Goal: Information Seeking & Learning: Learn about a topic

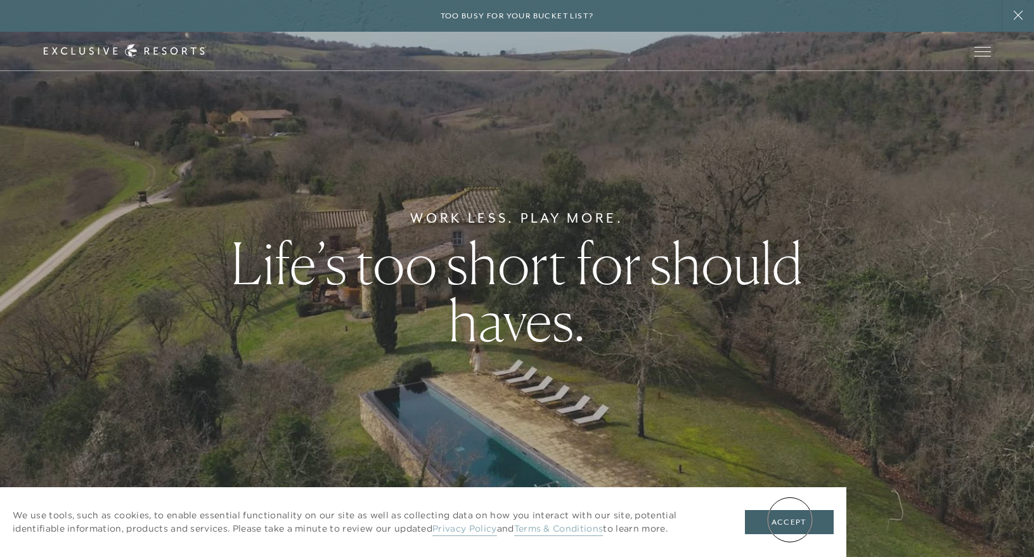
click at [790, 519] on button "Accept" at bounding box center [789, 522] width 89 height 24
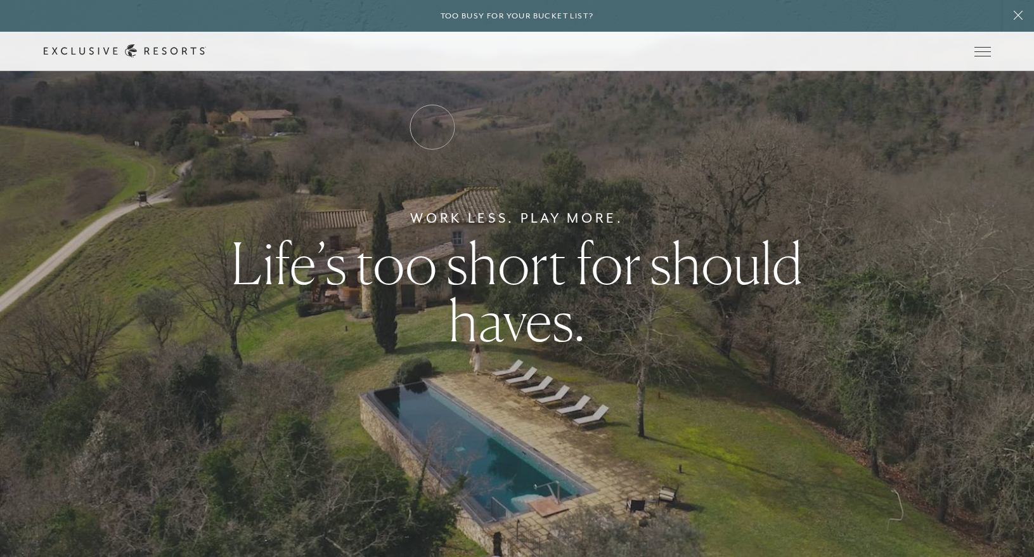
click at [0, 0] on link "Residence Collection" at bounding box center [0, 0] width 0 height 0
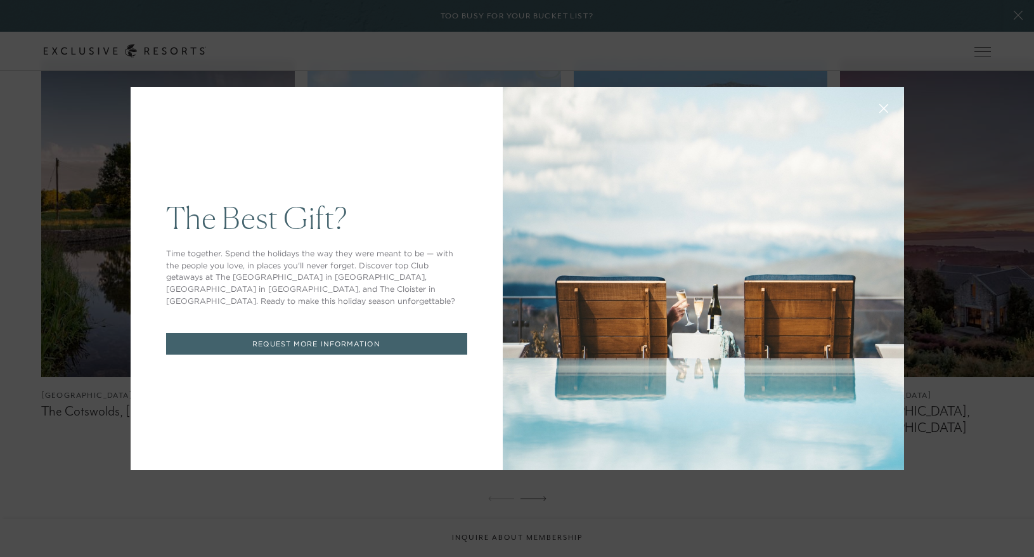
click at [884, 107] on icon at bounding box center [884, 109] width 10 height 10
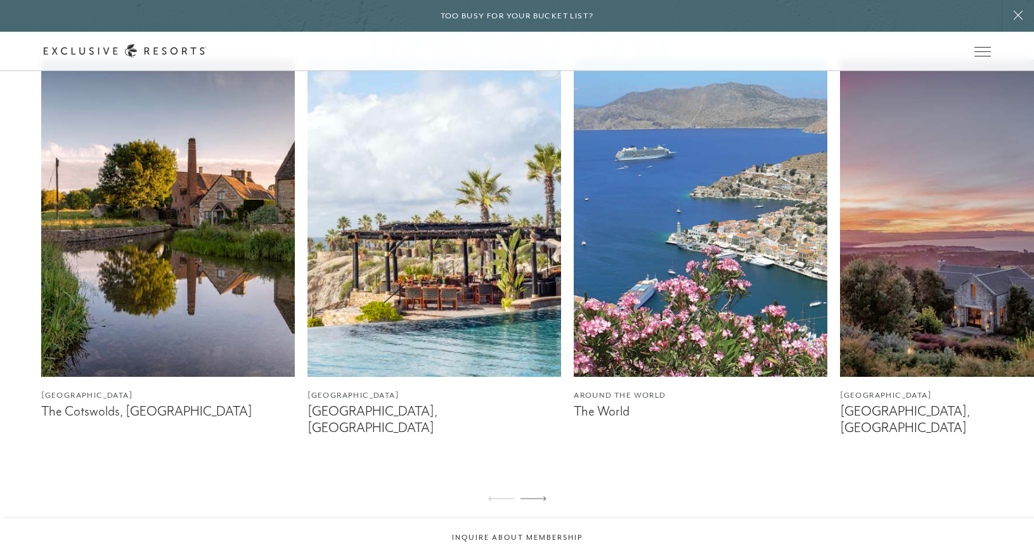
click at [484, 337] on img at bounding box center [435, 218] width 254 height 317
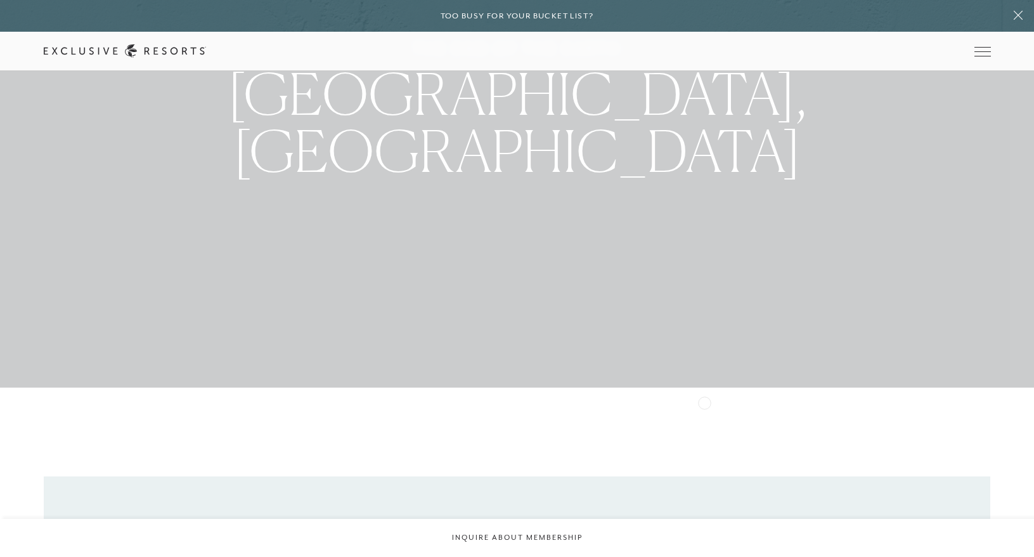
scroll to position [172, 0]
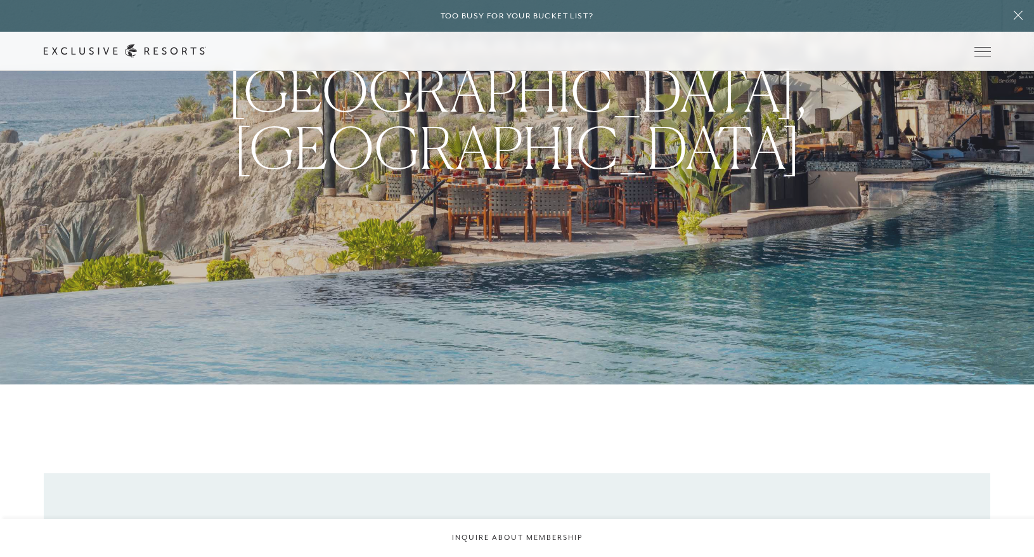
click at [1008, 283] on div "The End of the Earth Los Cabos, [GEOGRAPHIC_DATA]" at bounding box center [517, 106] width 1034 height 557
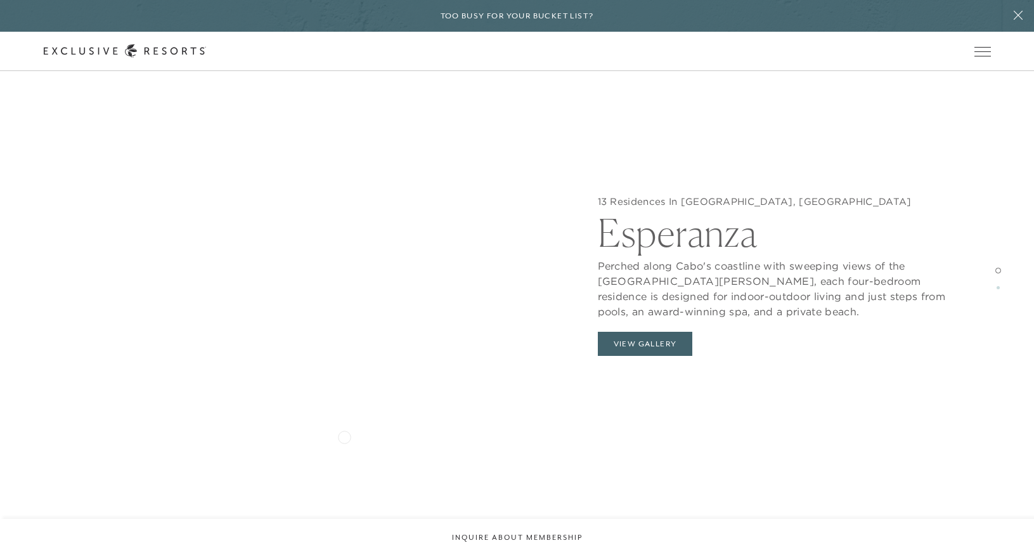
scroll to position [1346, 0]
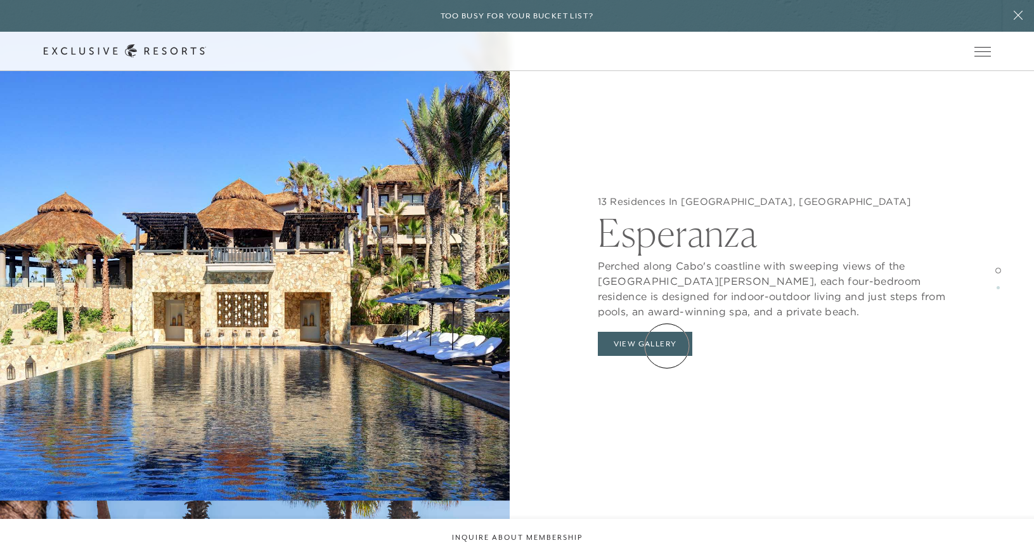
click at [667, 345] on button "View Gallery" at bounding box center [645, 344] width 95 height 24
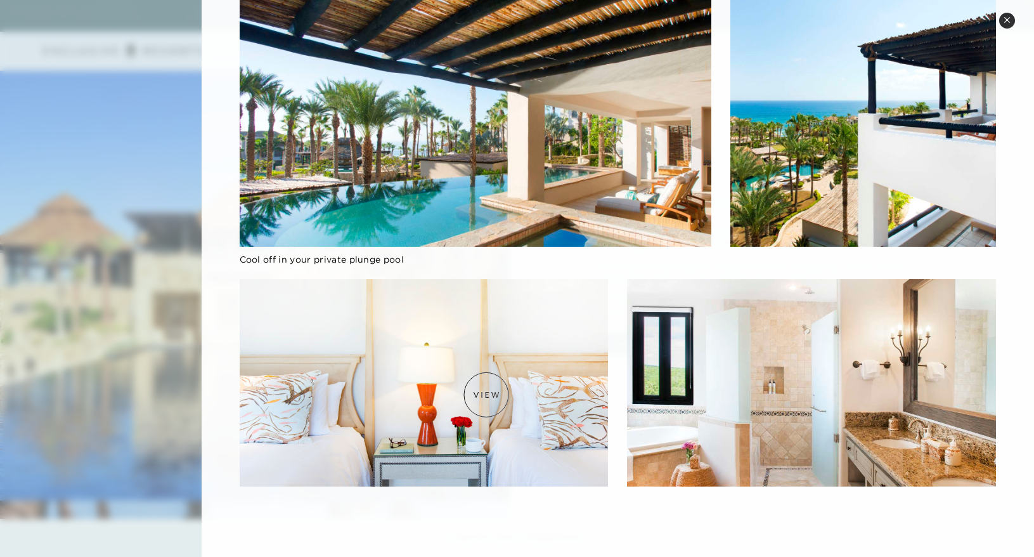
scroll to position [1370, 0]
click at [1011, 20] on button "Close quickview" at bounding box center [1007, 21] width 16 height 16
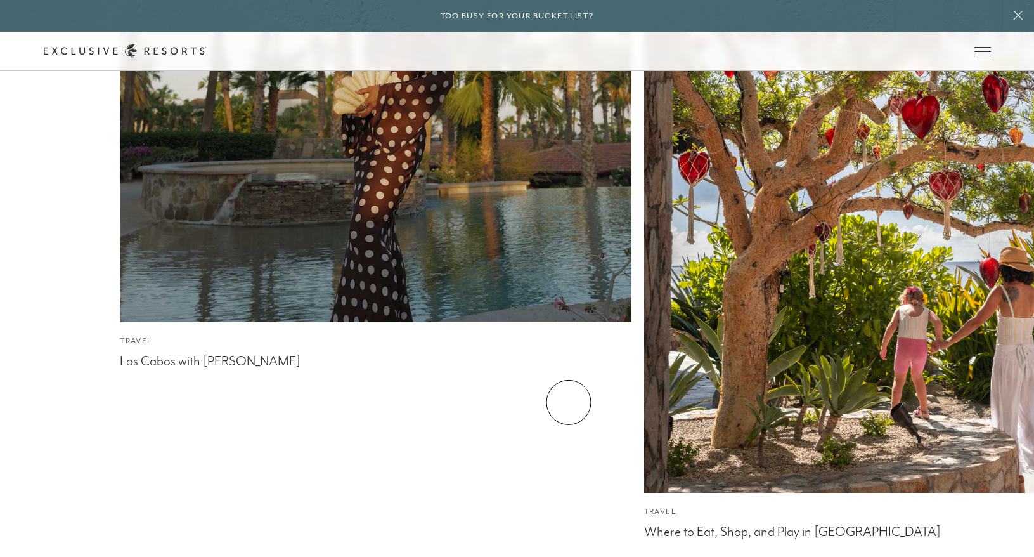
scroll to position [4691, 0]
